Goal: Information Seeking & Learning: Learn about a topic

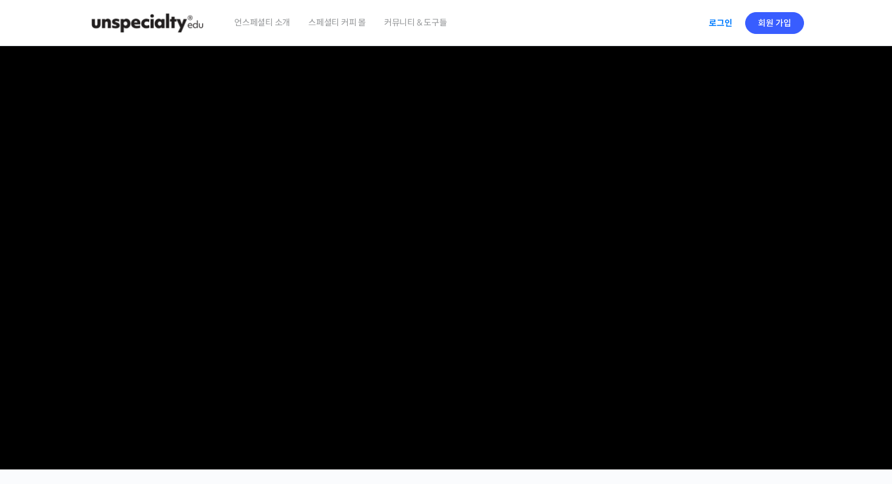
click at [724, 25] on link "로그인" at bounding box center [721, 23] width 38 height 28
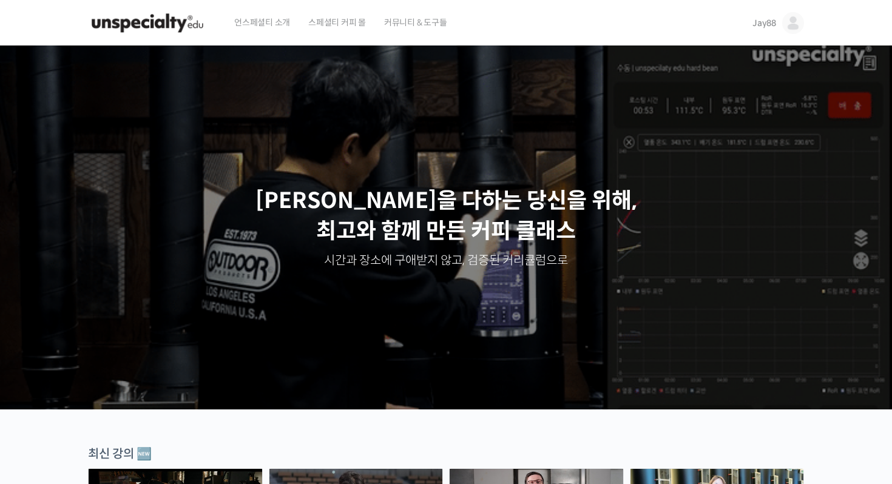
click at [761, 22] on span "Jay88" at bounding box center [765, 23] width 24 height 11
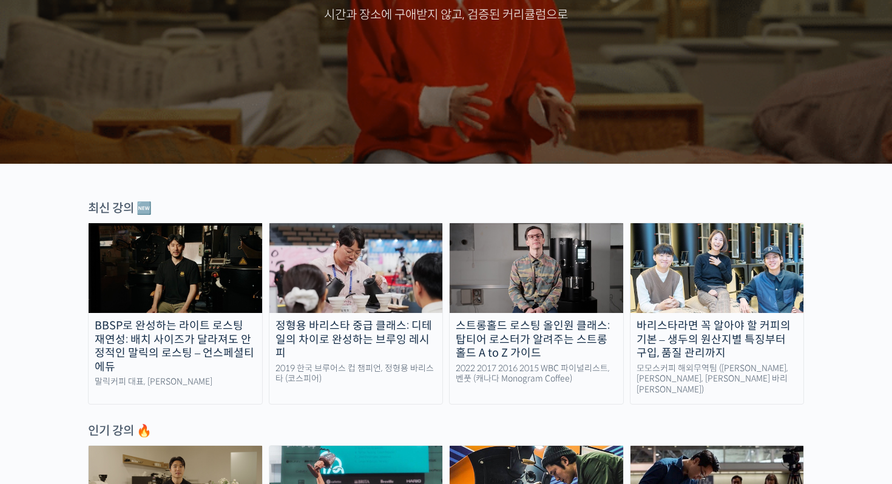
scroll to position [245, 0]
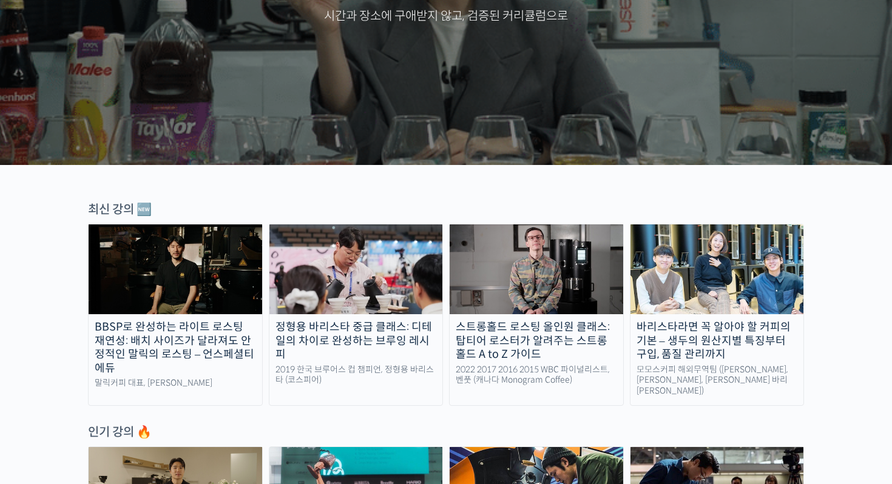
click at [504, 274] on img at bounding box center [537, 270] width 174 height 90
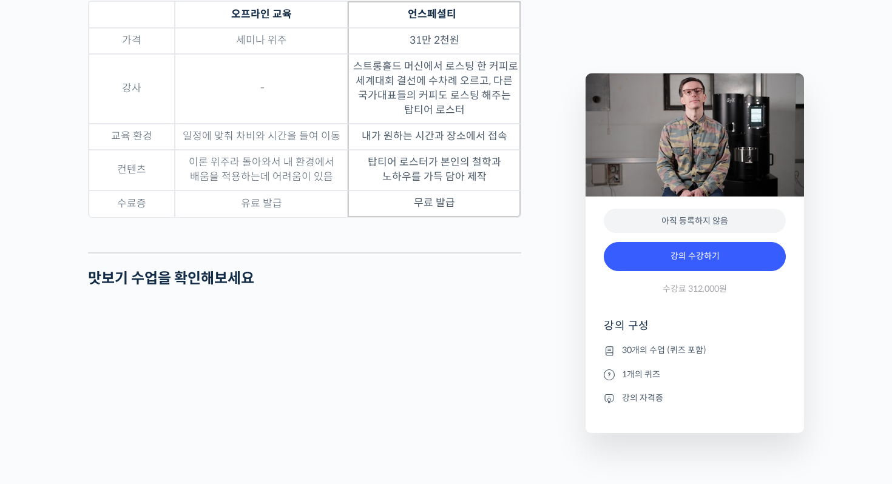
scroll to position [3692, 0]
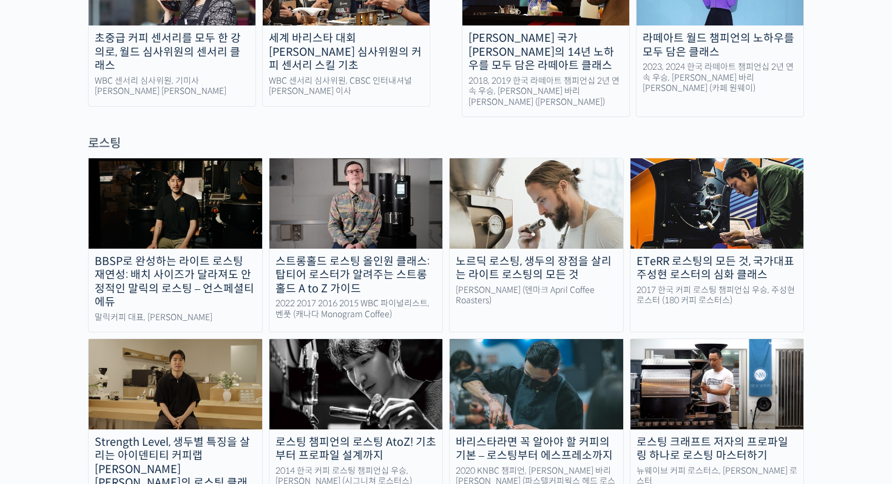
scroll to position [994, 0]
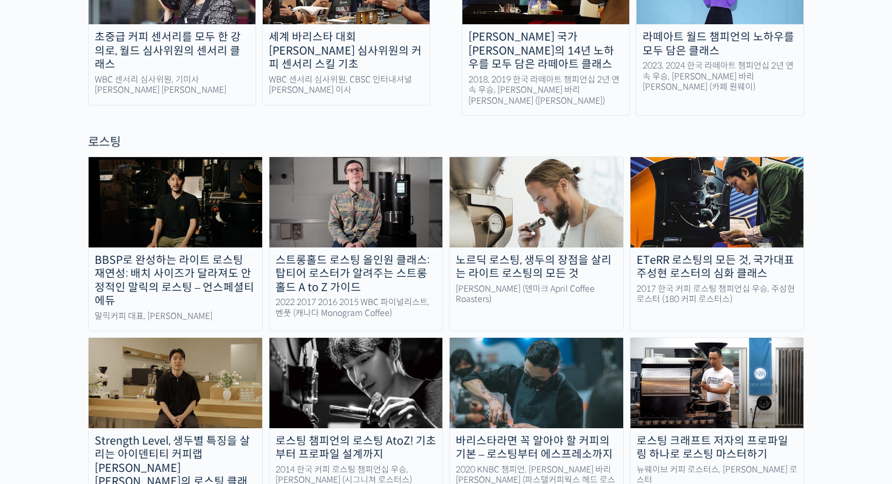
click at [192, 338] on img at bounding box center [176, 383] width 174 height 90
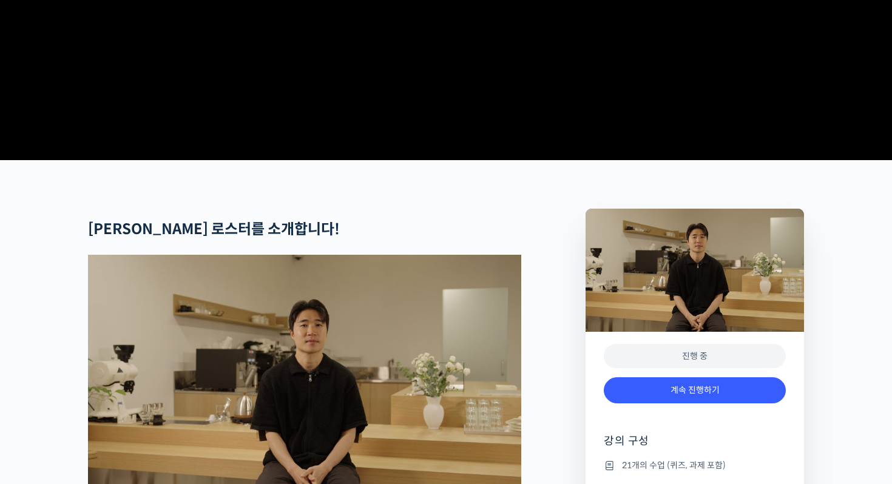
scroll to position [313, 0]
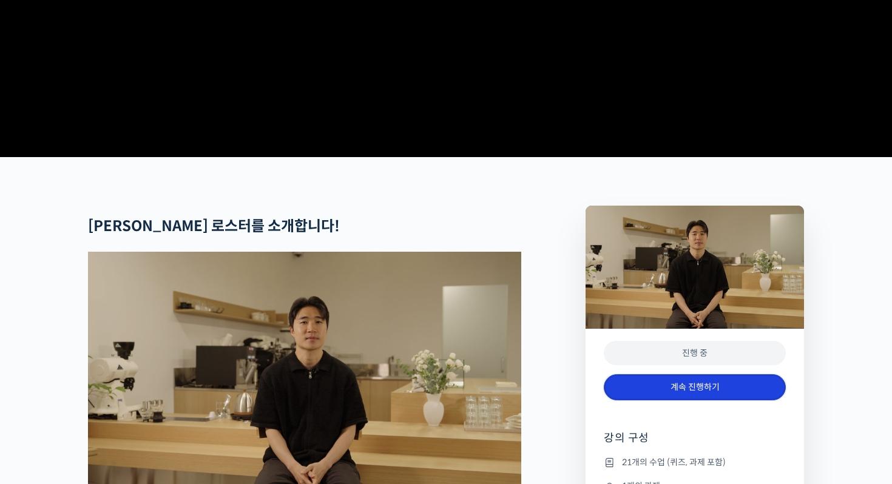
click at [673, 401] on link "계속 진행하기" at bounding box center [695, 388] width 182 height 26
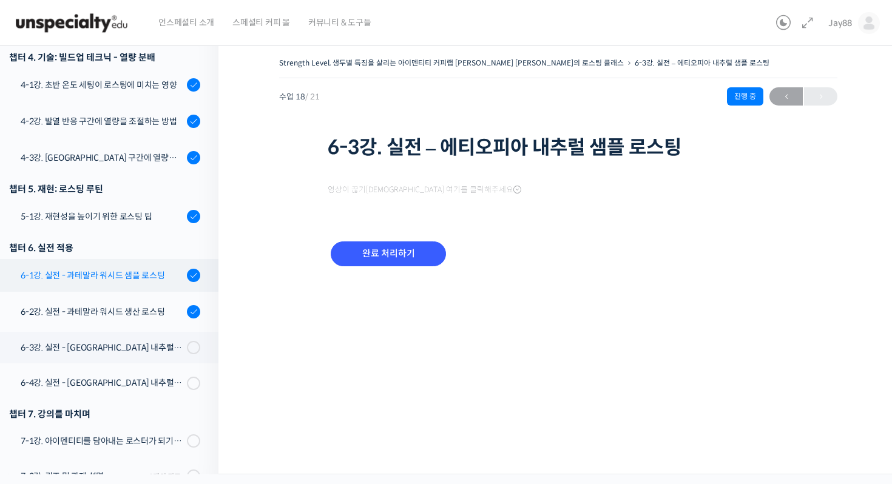
scroll to position [668, 0]
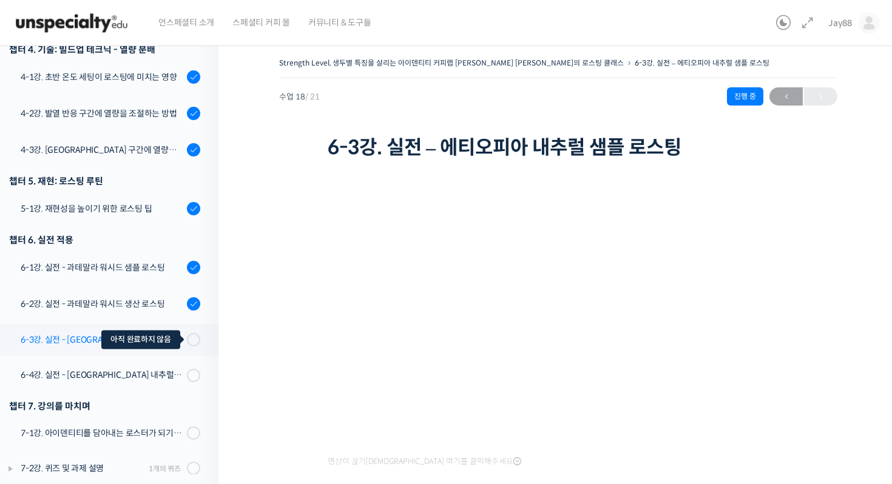
click at [188, 333] on span at bounding box center [190, 339] width 7 height 13
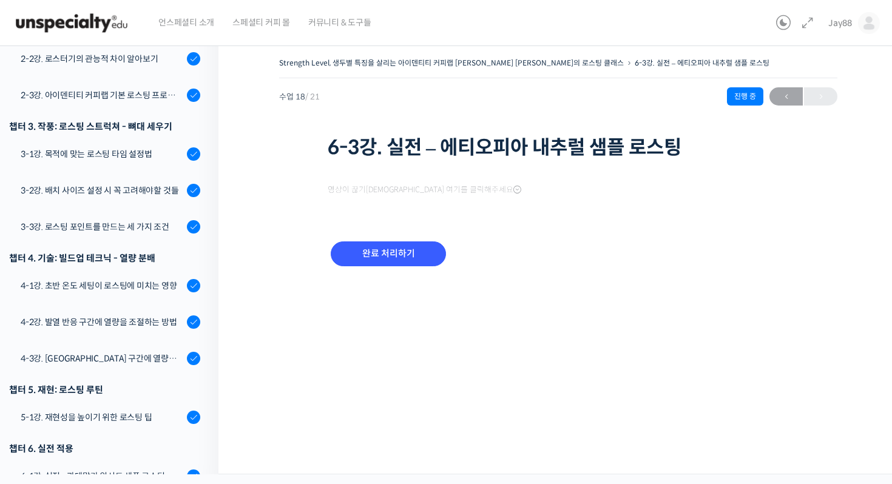
scroll to position [668, 0]
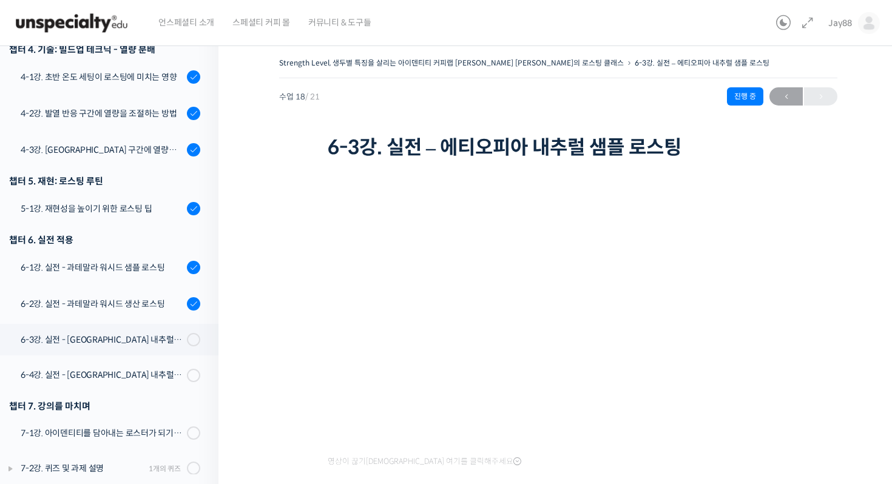
click at [799, 305] on div "Strength Level, 생두별 특징을 살리는 아이덴티티 커피랩 윤원균 대표의 로스팅 클래스 6-3강. 실전 – 에티오피아 내추럴 샘플 로…" at bounding box center [558, 313] width 558 height 516
click at [846, 351] on div "Strength Level, 생두별 특징을 살리는 아이덴티티 커피랩 윤원균 대표의 로스팅 클래스 6-3강. 실전 – 에티오피아 내추럴 샘플 로…" at bounding box center [559, 315] width 680 height 559
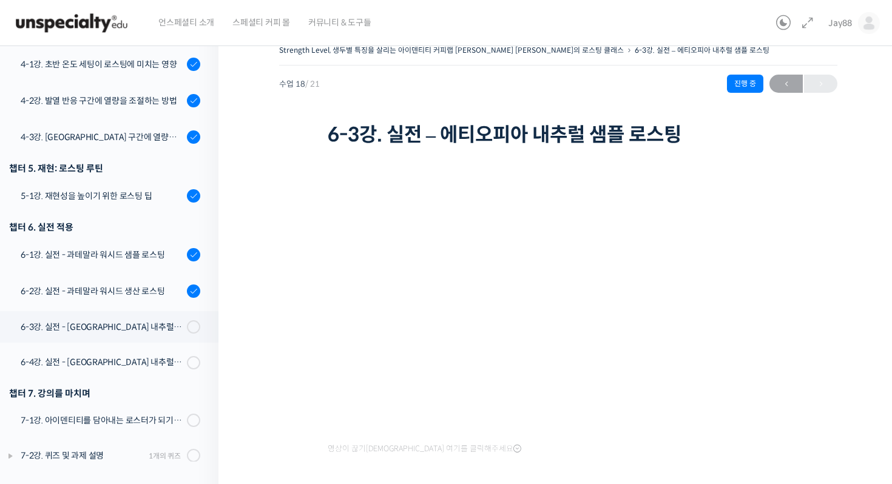
scroll to position [594, 0]
